Goal: Task Accomplishment & Management: Manage account settings

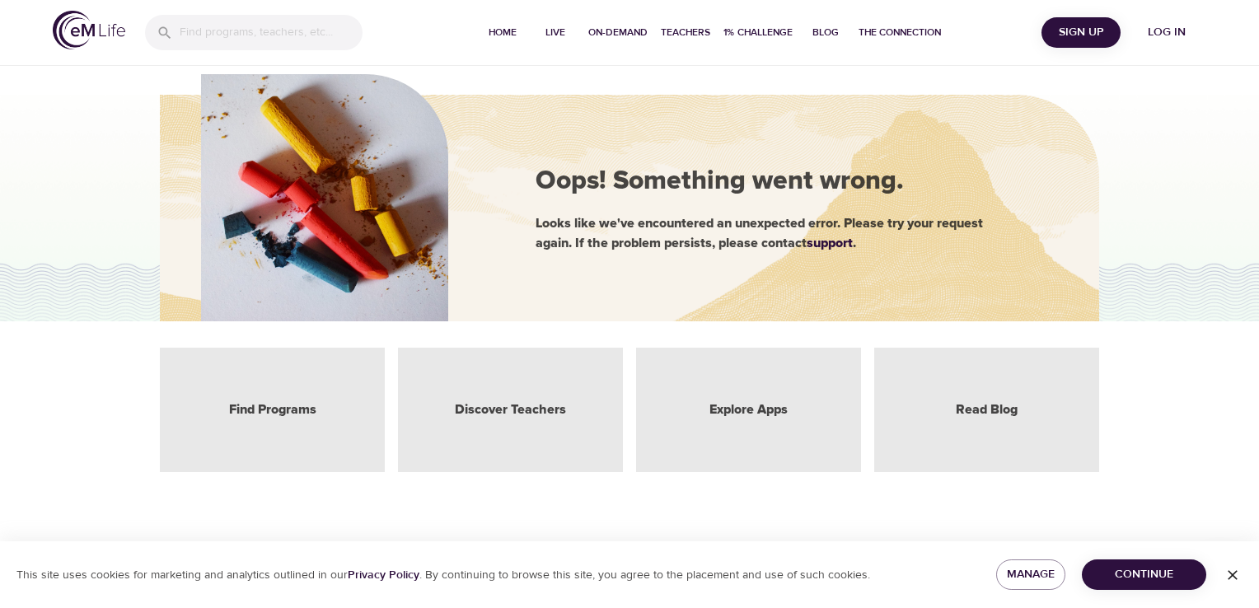
click at [1160, 31] on span "Log in" at bounding box center [1167, 32] width 66 height 21
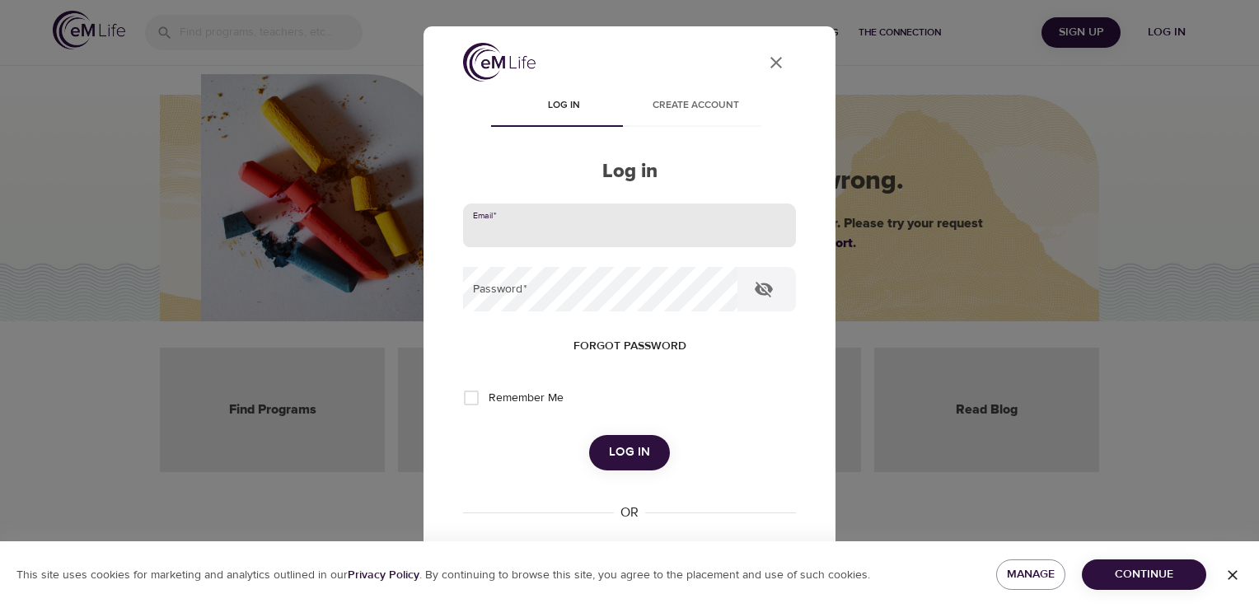
click at [592, 226] on input "email" at bounding box center [629, 226] width 333 height 45
type input "oswaldonb@hotmail.com"
click at [656, 239] on input "oswaldonb@hotmail.com" at bounding box center [629, 226] width 333 height 45
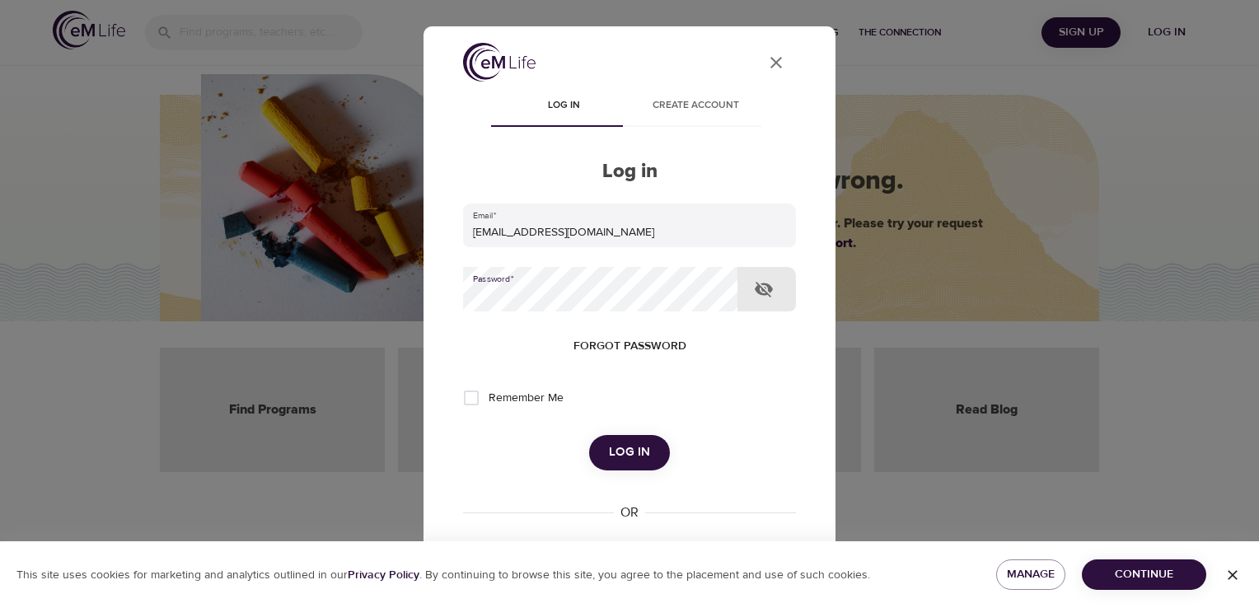
click at [768, 292] on icon "button" at bounding box center [764, 290] width 18 height 16
click at [768, 292] on icon "button" at bounding box center [764, 290] width 18 height 12
click at [629, 453] on span "Log in" at bounding box center [629, 452] width 41 height 21
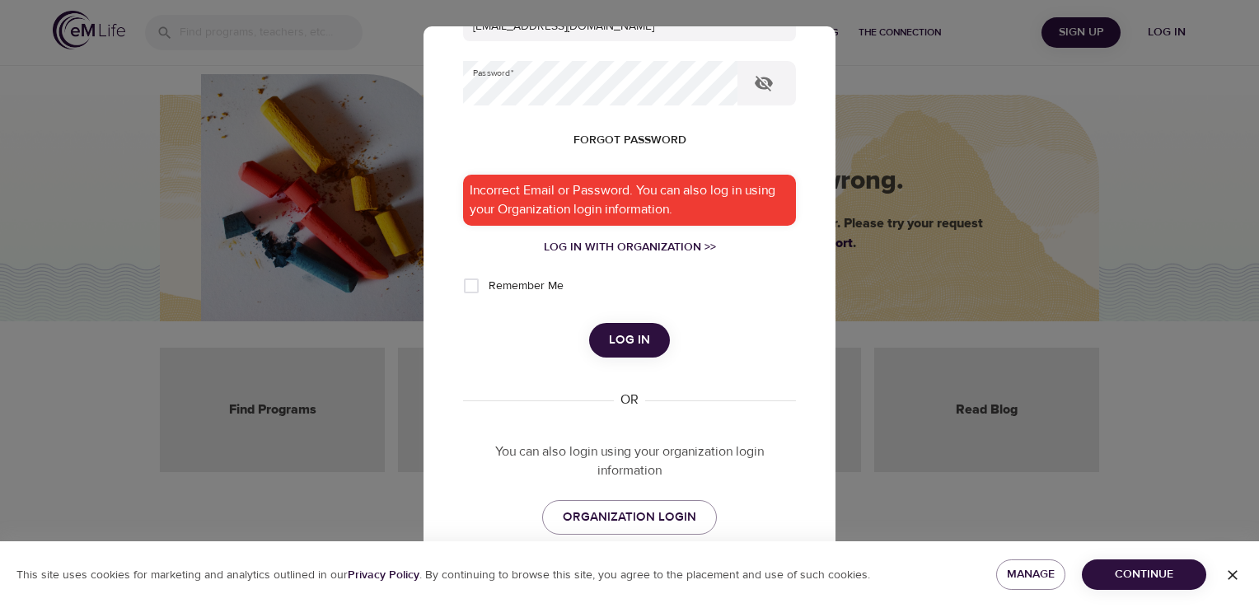
scroll to position [247, 0]
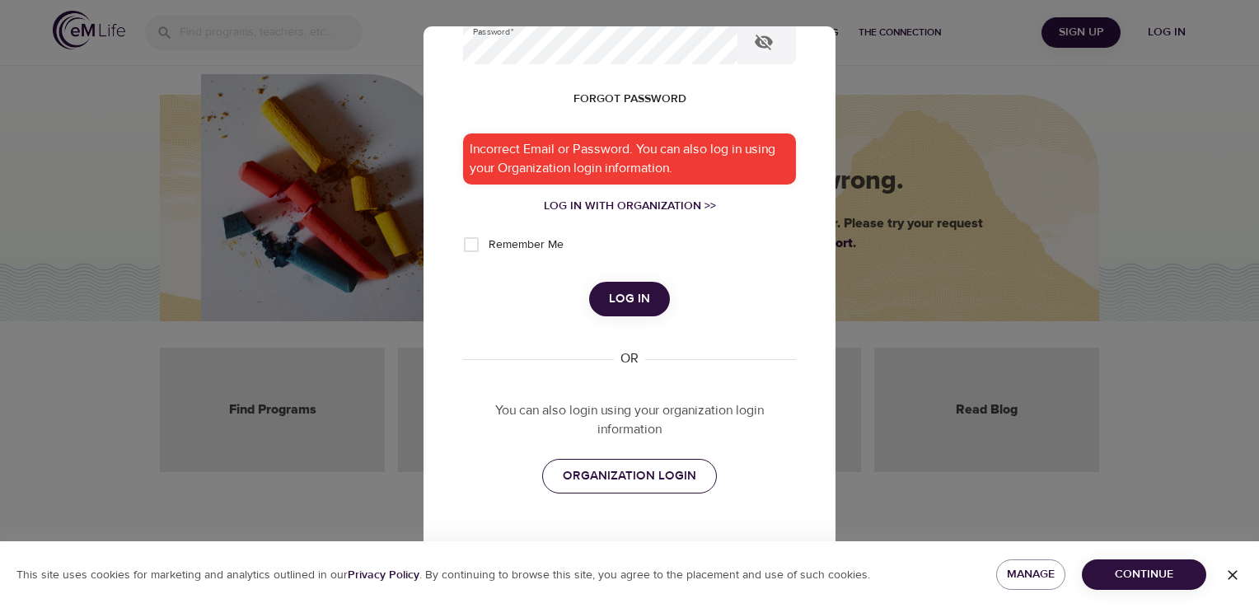
click at [635, 483] on span "ORGANIZATION LOGIN" at bounding box center [630, 476] width 134 height 21
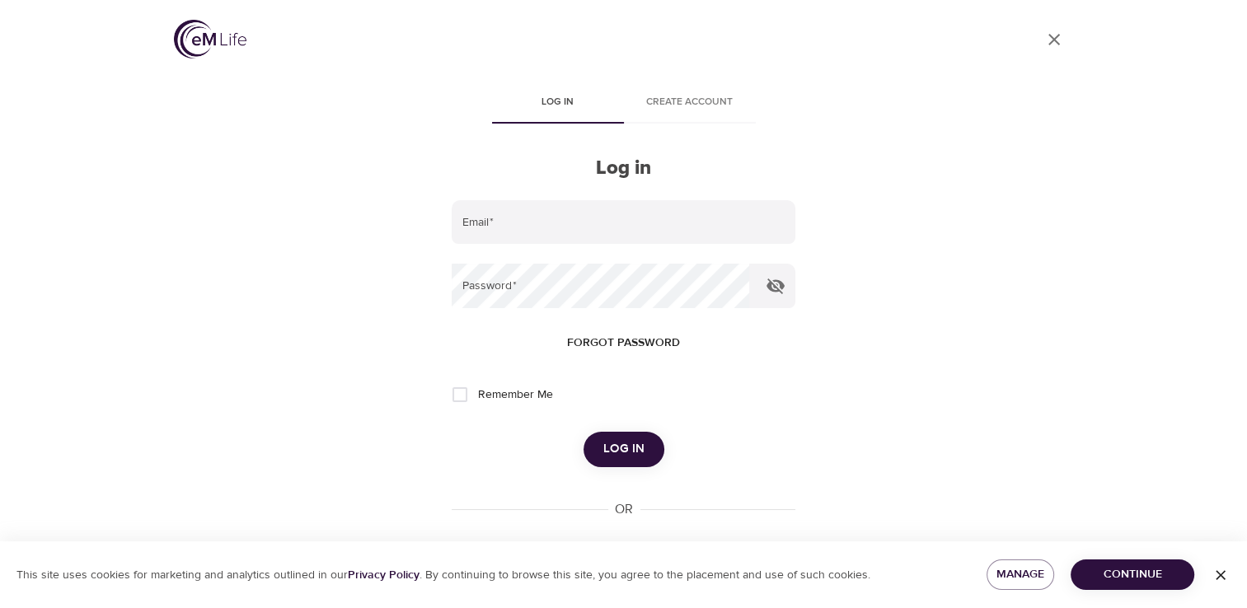
click at [544, 246] on form "Email   * Password   * Forgot password Remember Me Log in" at bounding box center [623, 333] width 343 height 267
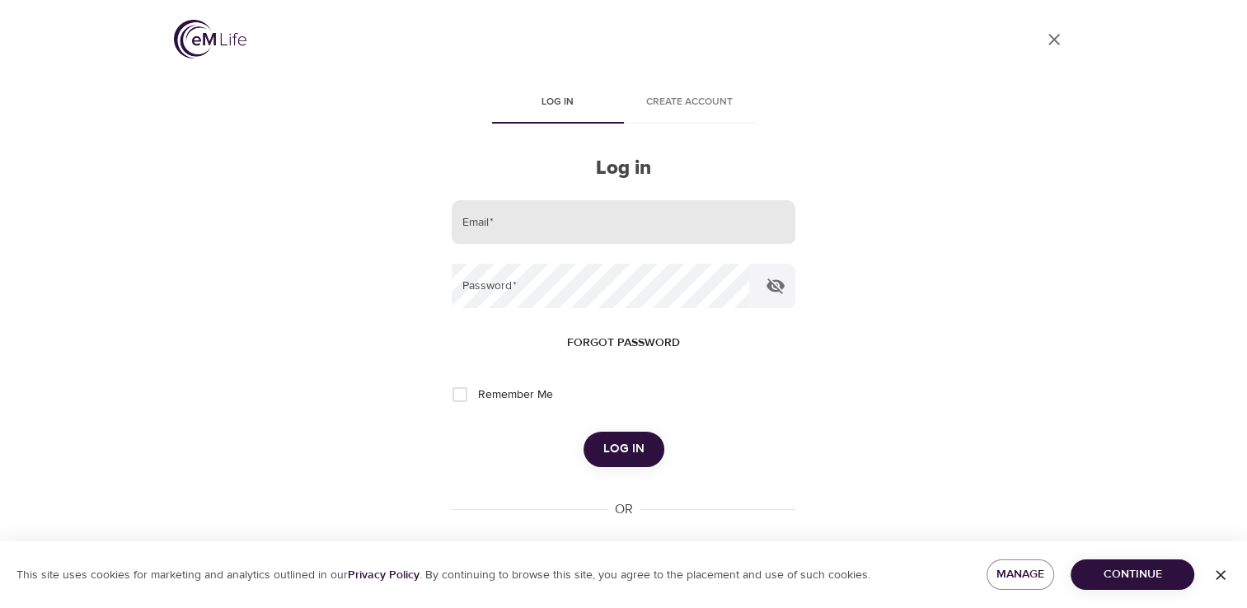
click at [544, 232] on input "email" at bounding box center [623, 222] width 343 height 45
type input "oswaldonb@hotmail.com"
click at [457, 397] on input "Remember Me" at bounding box center [460, 394] width 35 height 35
checkbox input "true"
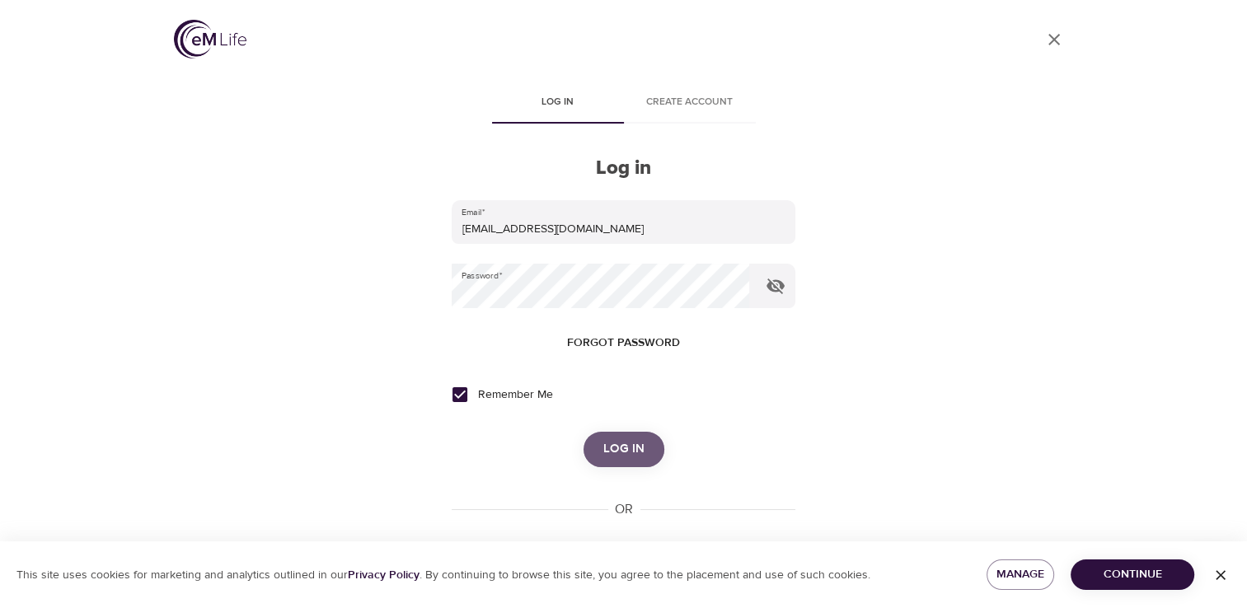
click at [623, 457] on span "Log in" at bounding box center [623, 448] width 41 height 21
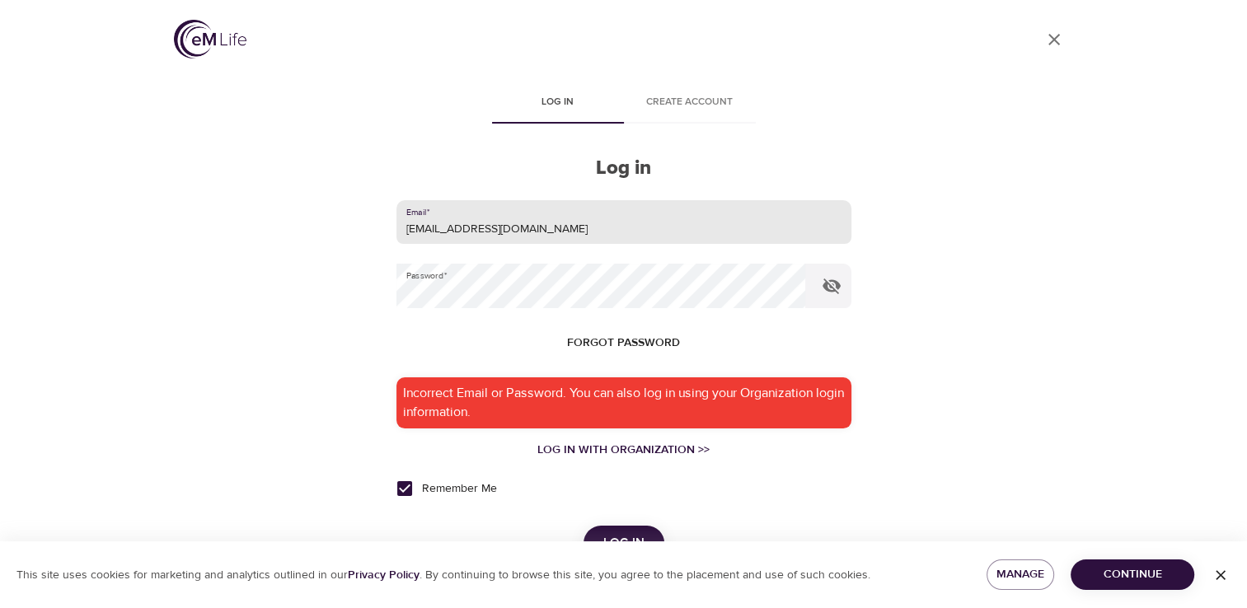
click at [577, 237] on input "oswaldonb@hotmail.com" at bounding box center [623, 222] width 455 height 45
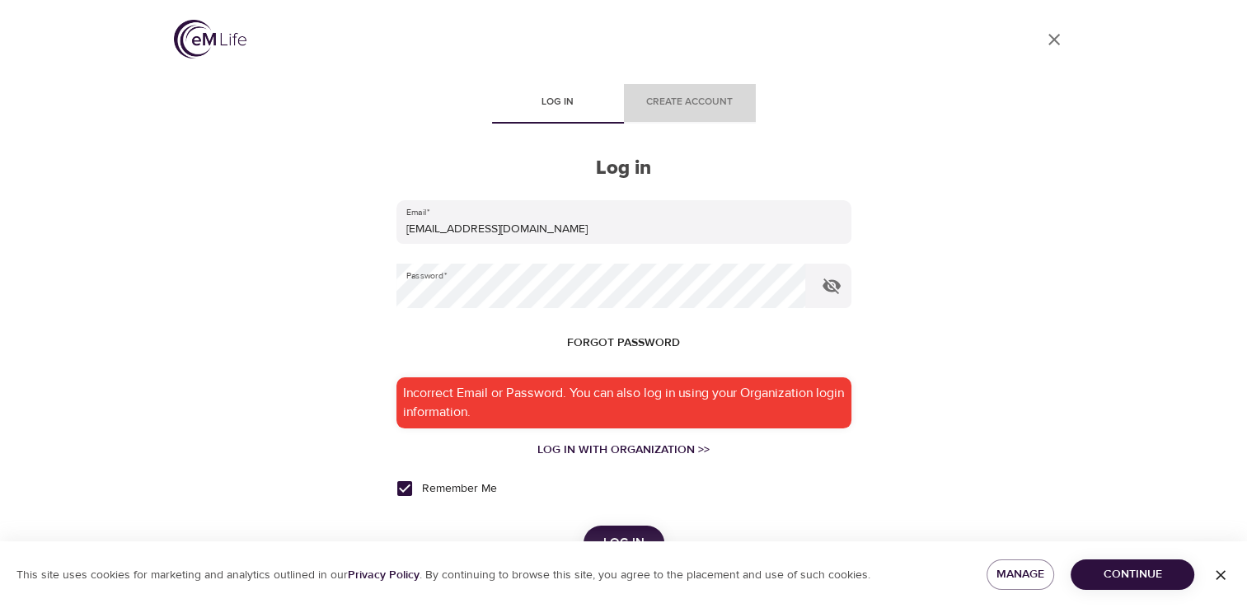
click at [689, 99] on span "Create account" at bounding box center [690, 102] width 112 height 17
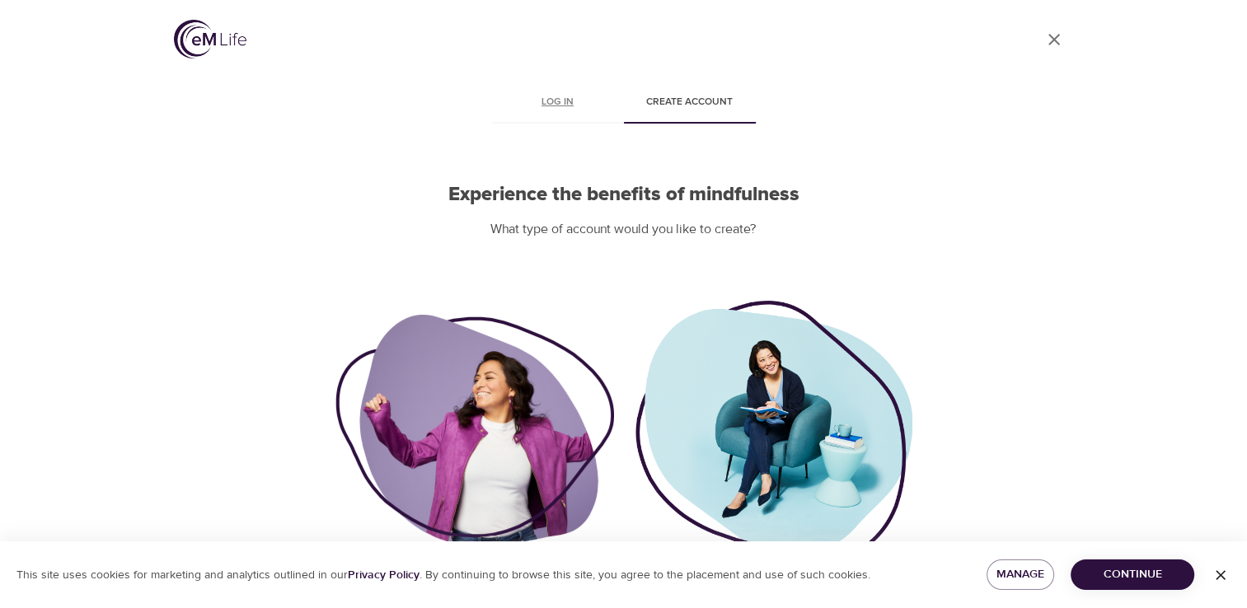
click at [568, 107] on span "Log in" at bounding box center [558, 102] width 112 height 17
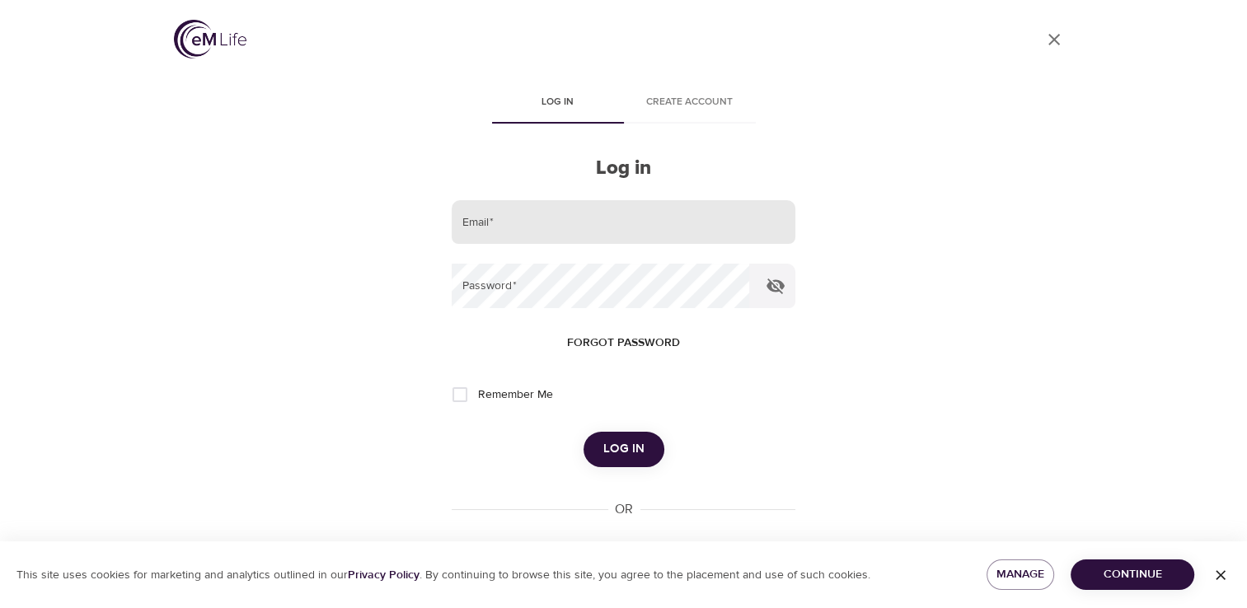
click at [513, 206] on input "email" at bounding box center [623, 222] width 343 height 45
type input "o********@hotmail.com"
drag, startPoint x: 600, startPoint y: 234, endPoint x: 389, endPoint y: 238, distance: 211.0
click at [389, 238] on div "User Profile Log in Create account Log in Email   * o********@hotmail.com Passw…" at bounding box center [624, 304] width 940 height 608
click at [524, 224] on input "email" at bounding box center [623, 222] width 343 height 45
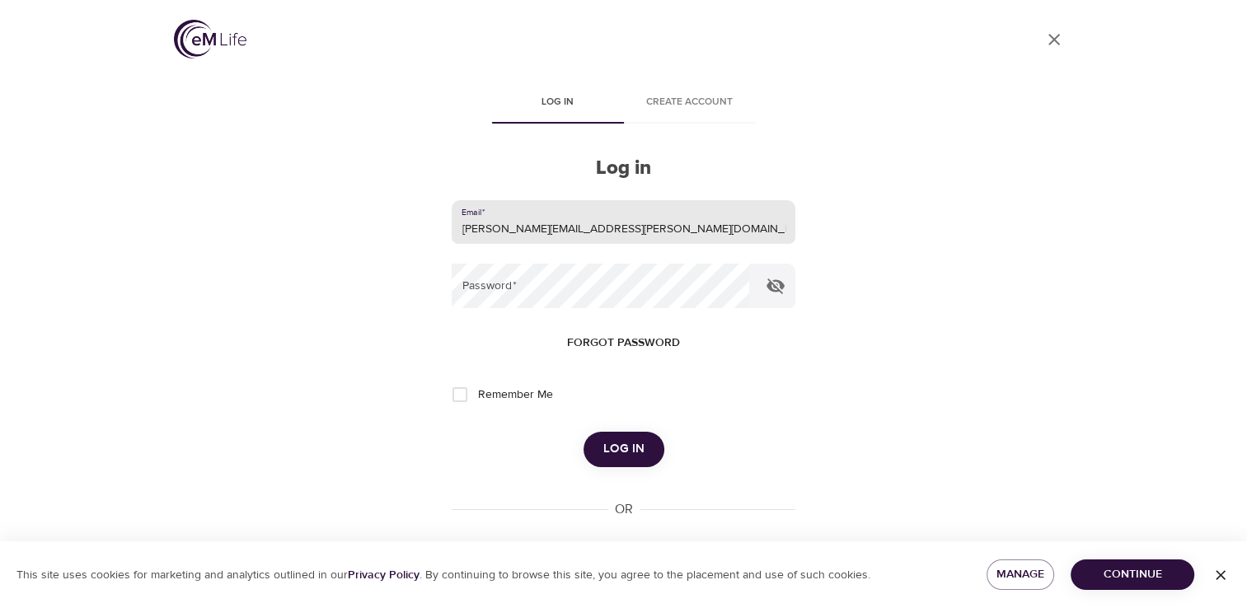
drag, startPoint x: 666, startPoint y: 236, endPoint x: 392, endPoint y: 240, distance: 273.6
click at [392, 240] on div "User Profile Log in Create account Log in Email   * oswaldo.nunez@conocophillip…" at bounding box center [624, 304] width 940 height 608
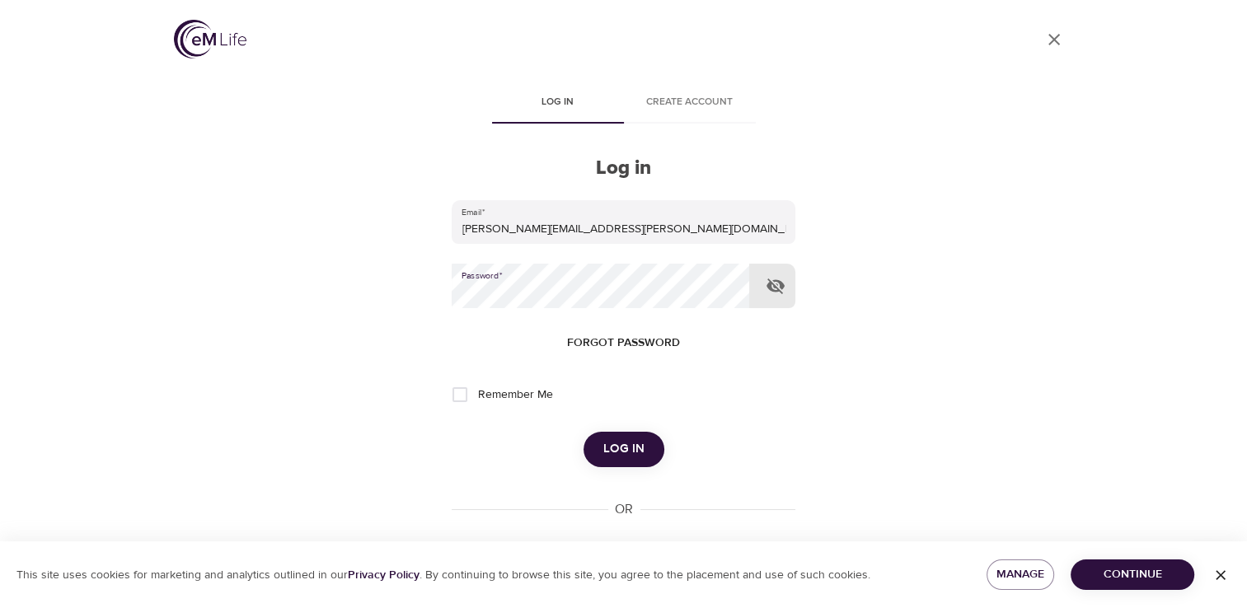
click at [643, 448] on span "Log in" at bounding box center [623, 448] width 41 height 21
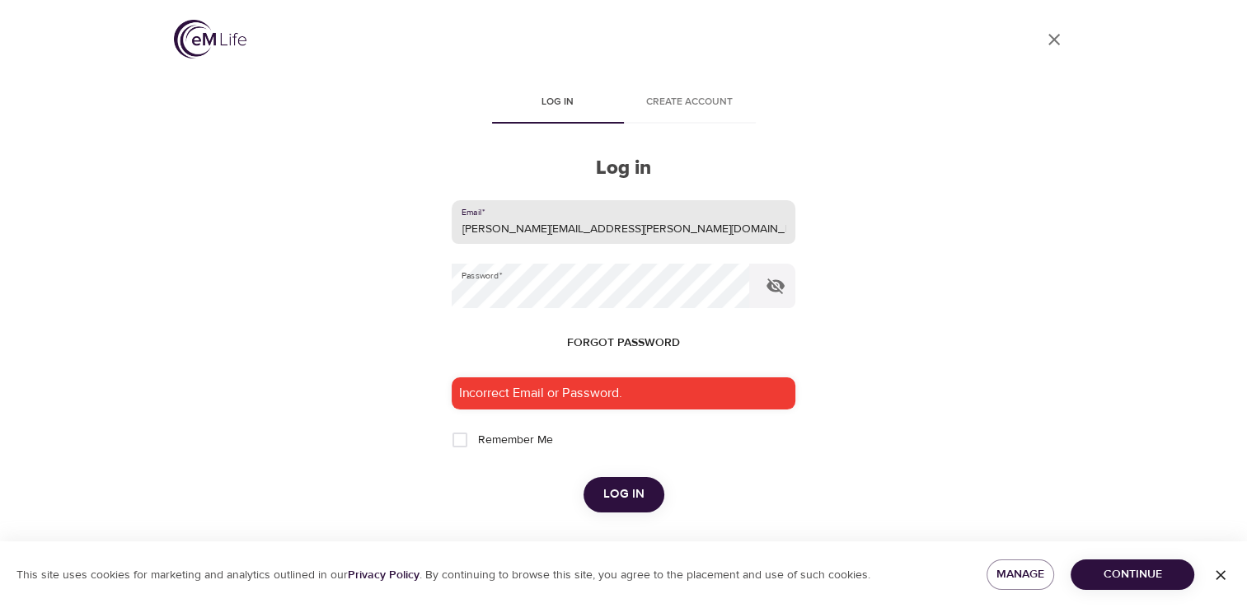
drag, startPoint x: 682, startPoint y: 235, endPoint x: 405, endPoint y: 235, distance: 276.9
click at [405, 235] on div "User Profile Log in Create account Log in Email   * oswaldo.nunez@conocophillip…" at bounding box center [624, 304] width 940 height 608
type input "oswaldonb@hotmail.com"
click at [785, 283] on icon "button" at bounding box center [776, 286] width 20 height 20
click at [784, 283] on icon "button" at bounding box center [776, 286] width 20 height 20
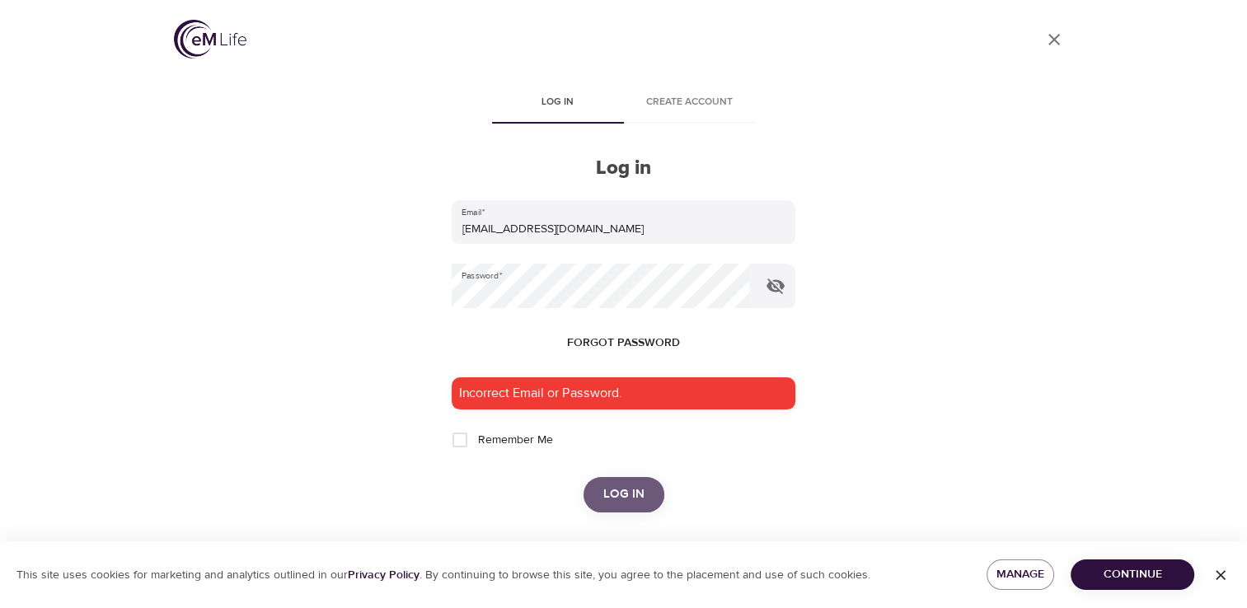
click at [616, 503] on span "Log in" at bounding box center [623, 494] width 41 height 21
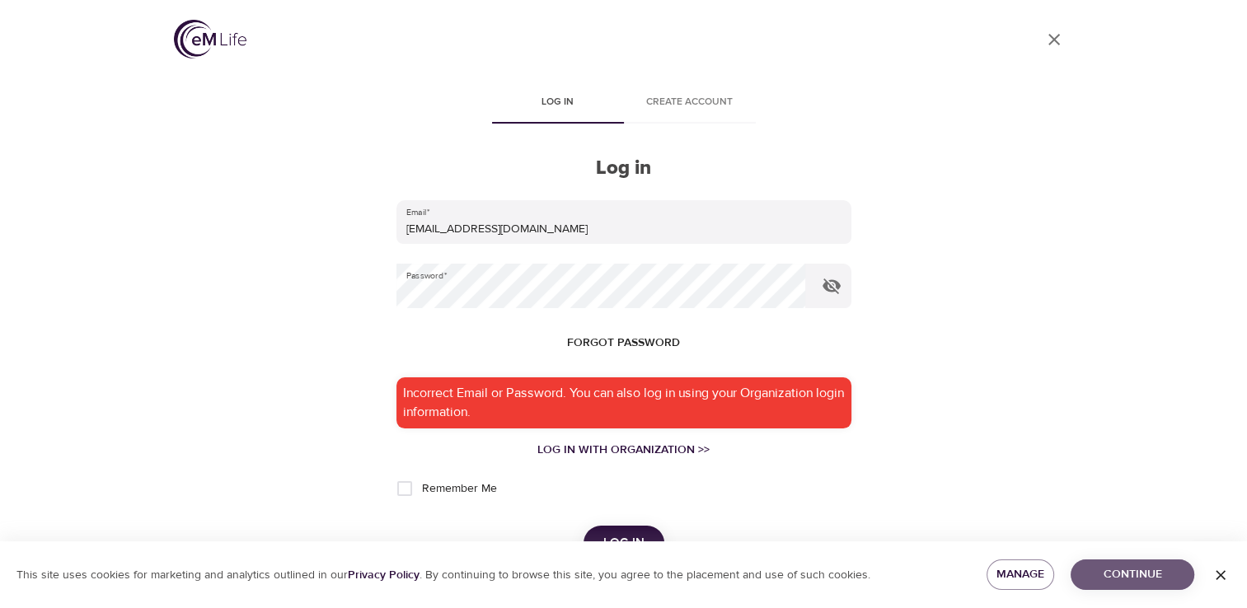
click at [1130, 577] on span "Continue" at bounding box center [1132, 575] width 97 height 21
